Goal: Information Seeking & Learning: Learn about a topic

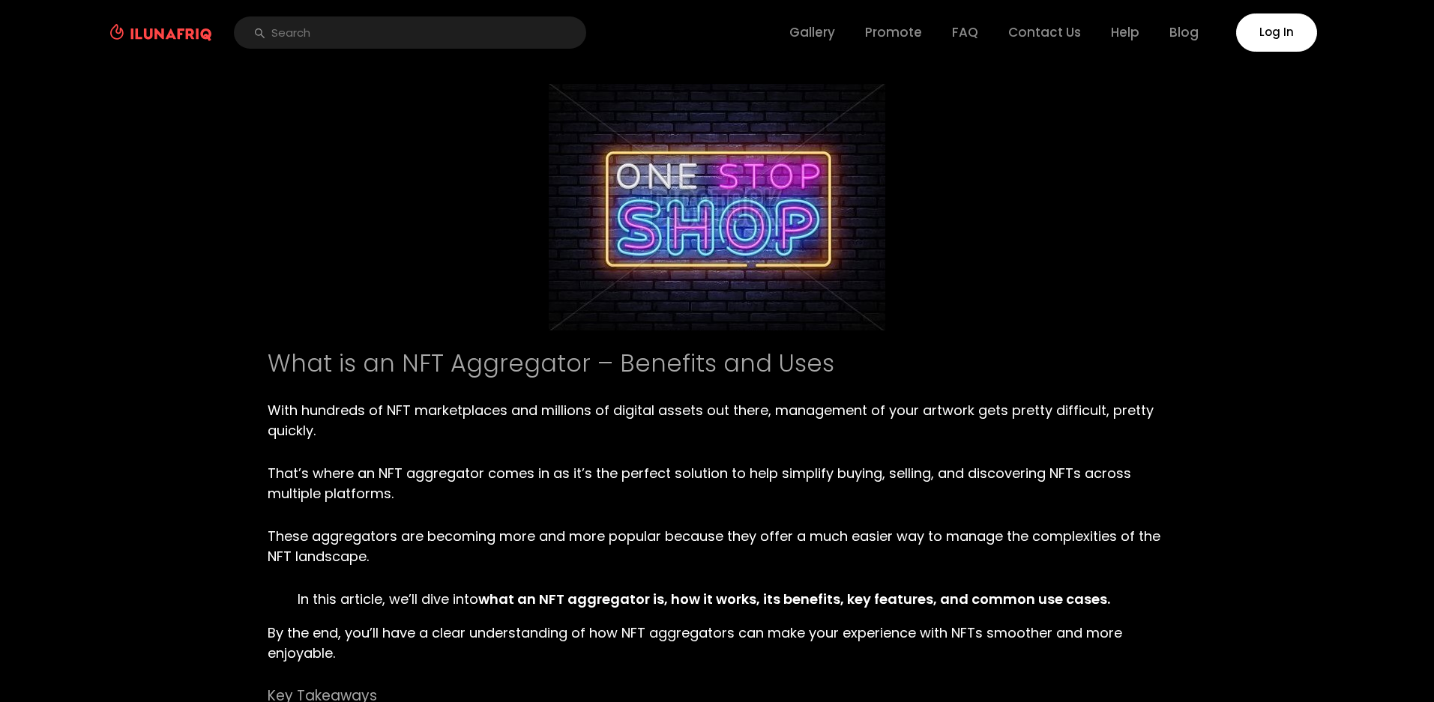
type textarea "03AFcWeA7VjYtizM0atx1ucViIpg-Vq3Xj53sFPF-1WuwXyjtVMYV6d_73Nr9LT0KGdn7NSREbwe94f…"
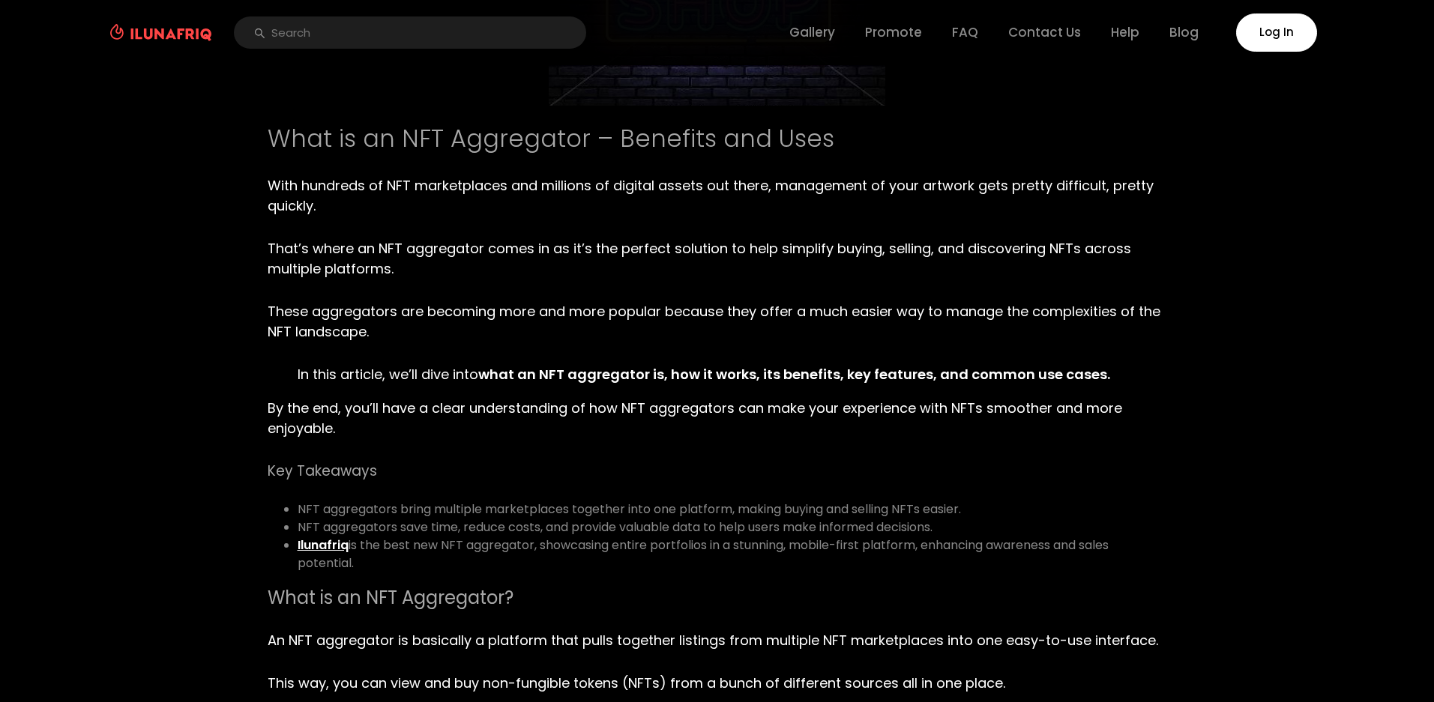
scroll to position [300, 0]
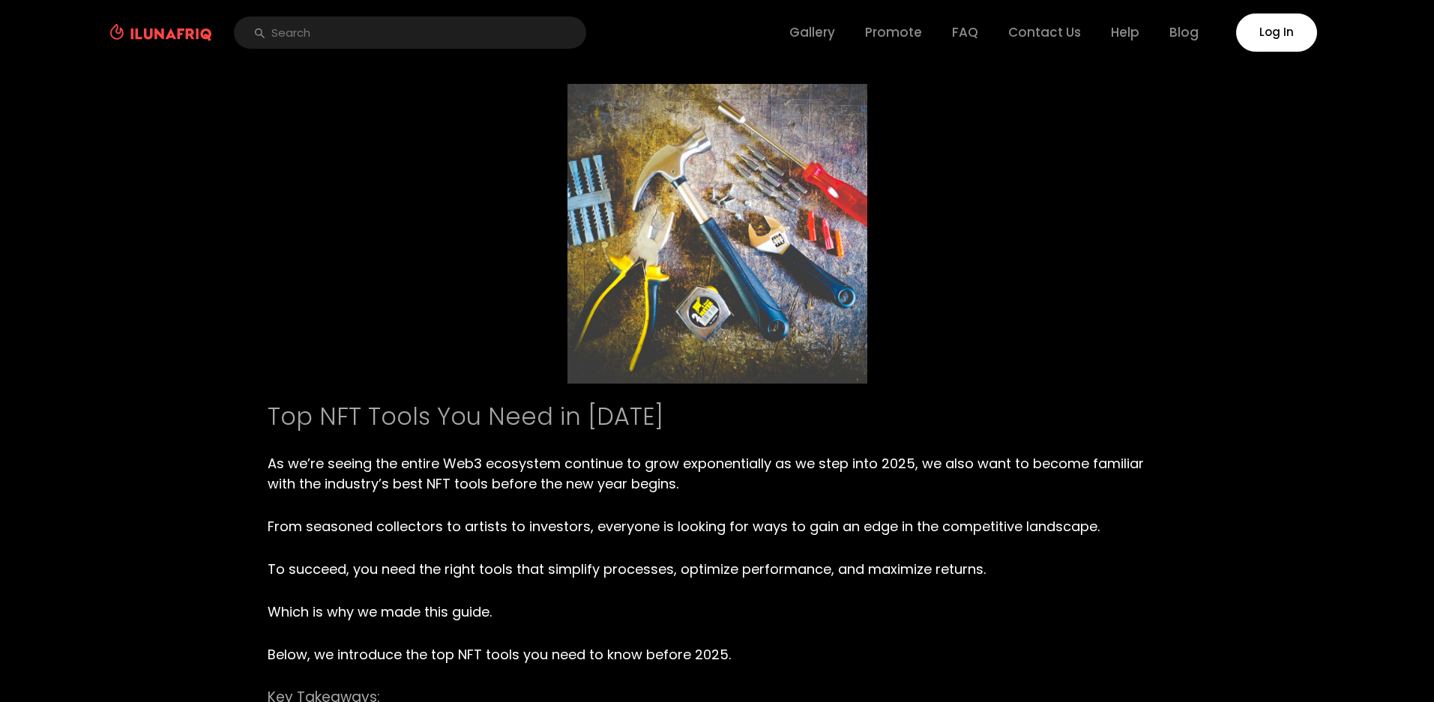
type textarea "03AFcWeA5RmkwCyZSQwHg2rz-YKR3goZx_rQBoyr5PTAPmlJ6WDNRC6eRBkBiRQmey2QSOqIqEJg4Cb…"
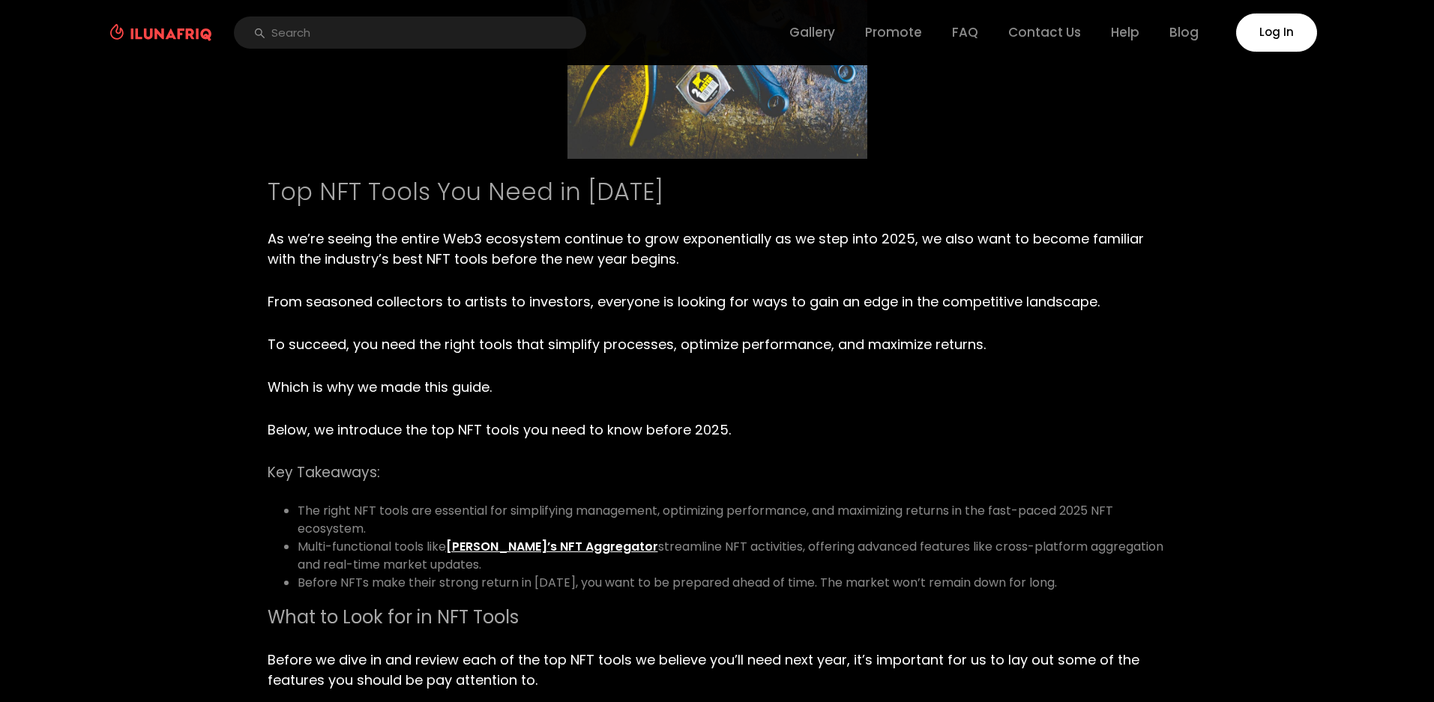
scroll to position [300, 0]
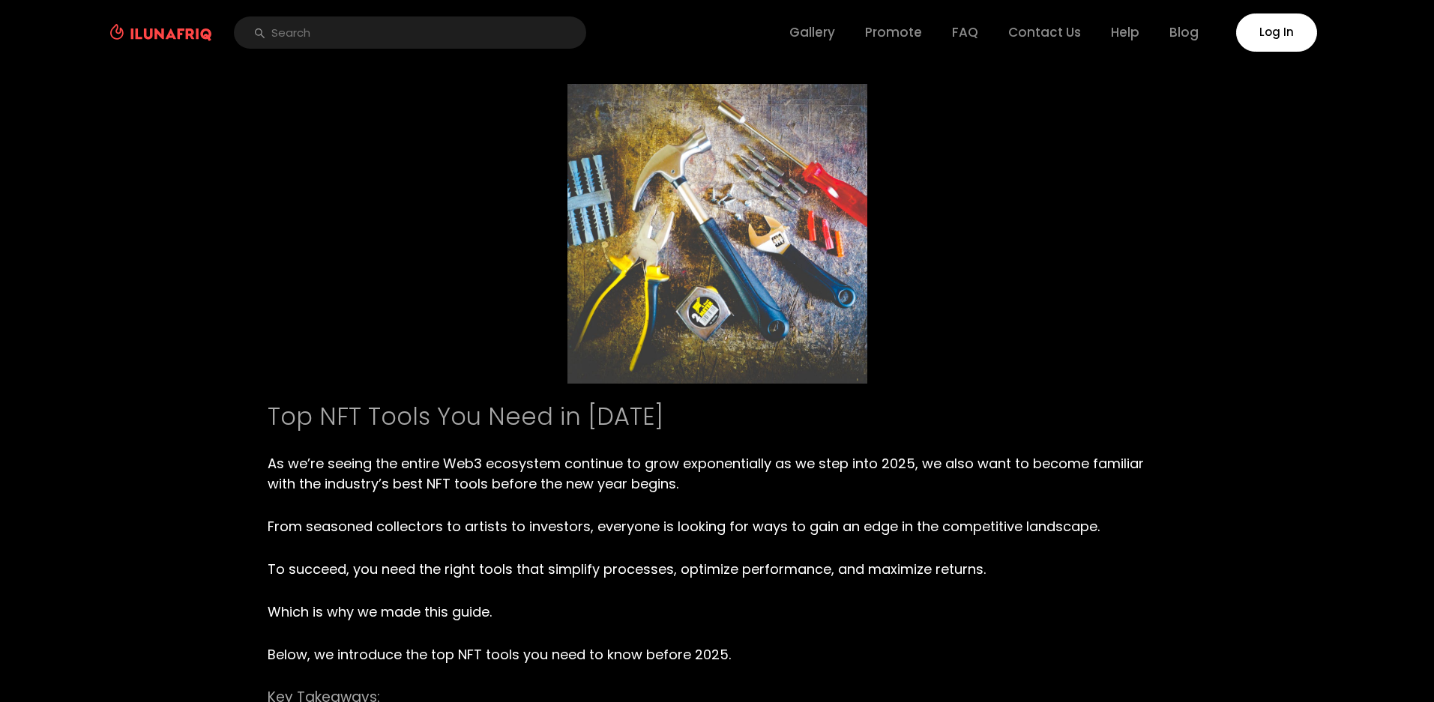
type textarea "03AFcWeA6zde7iF6niU6xeF73YmaP_Nt_VokMOOReDXCjcqe2rwvJvb5In9QMUdKmDTdicdwUjm8Rzp…"
